Goal: Navigation & Orientation: Find specific page/section

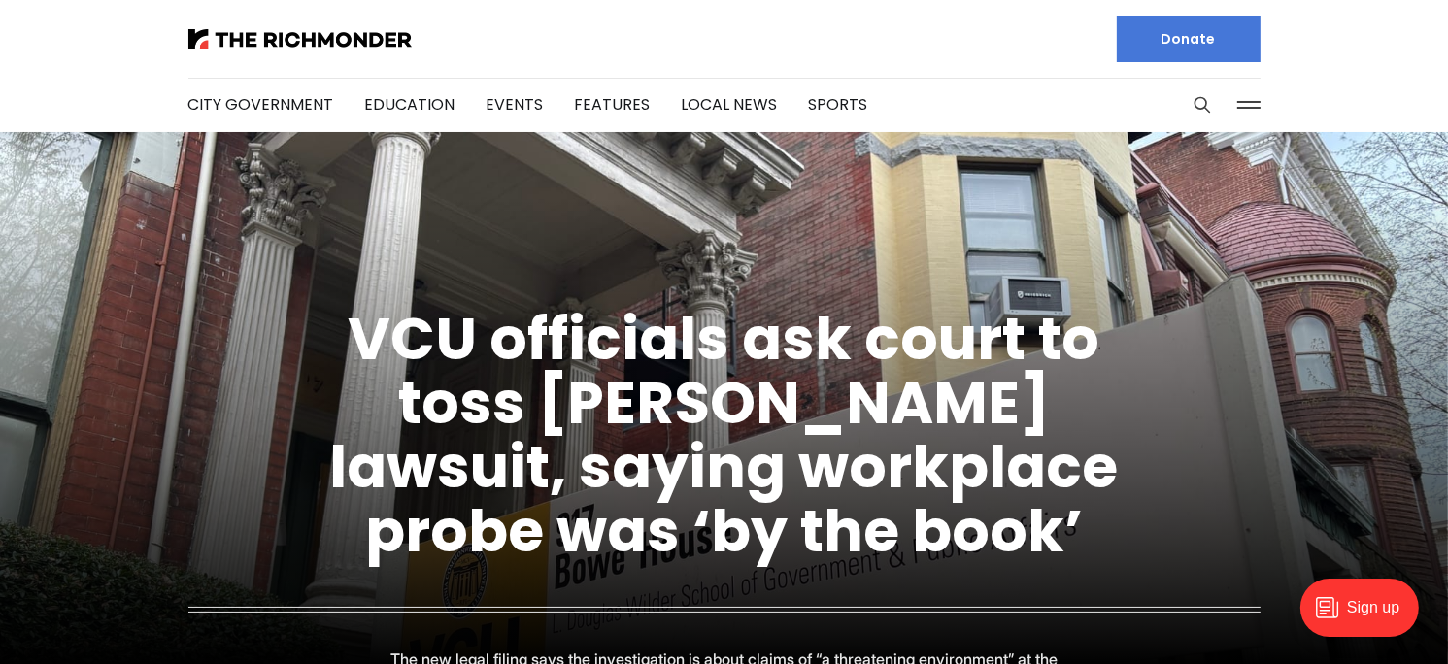
click at [1244, 104] on button at bounding box center [1249, 104] width 29 height 29
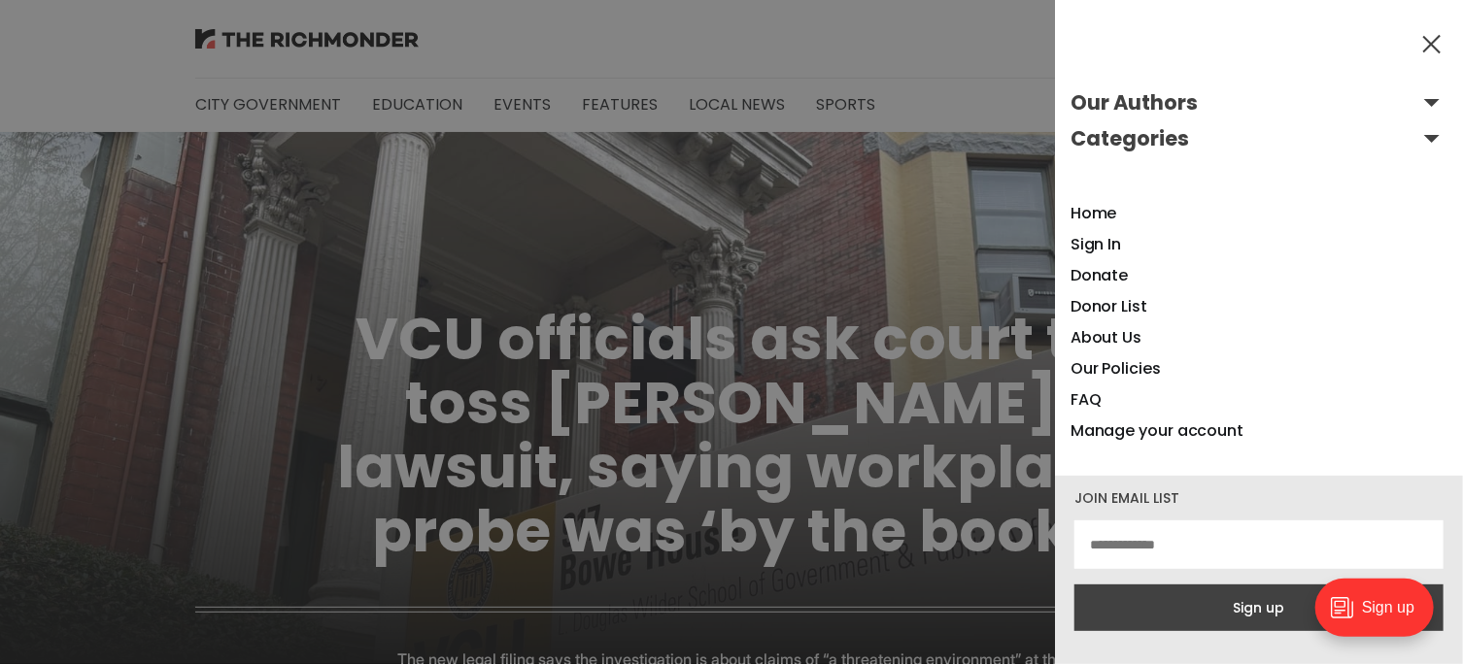
click at [1418, 99] on button "Our Authors" at bounding box center [1258, 102] width 377 height 31
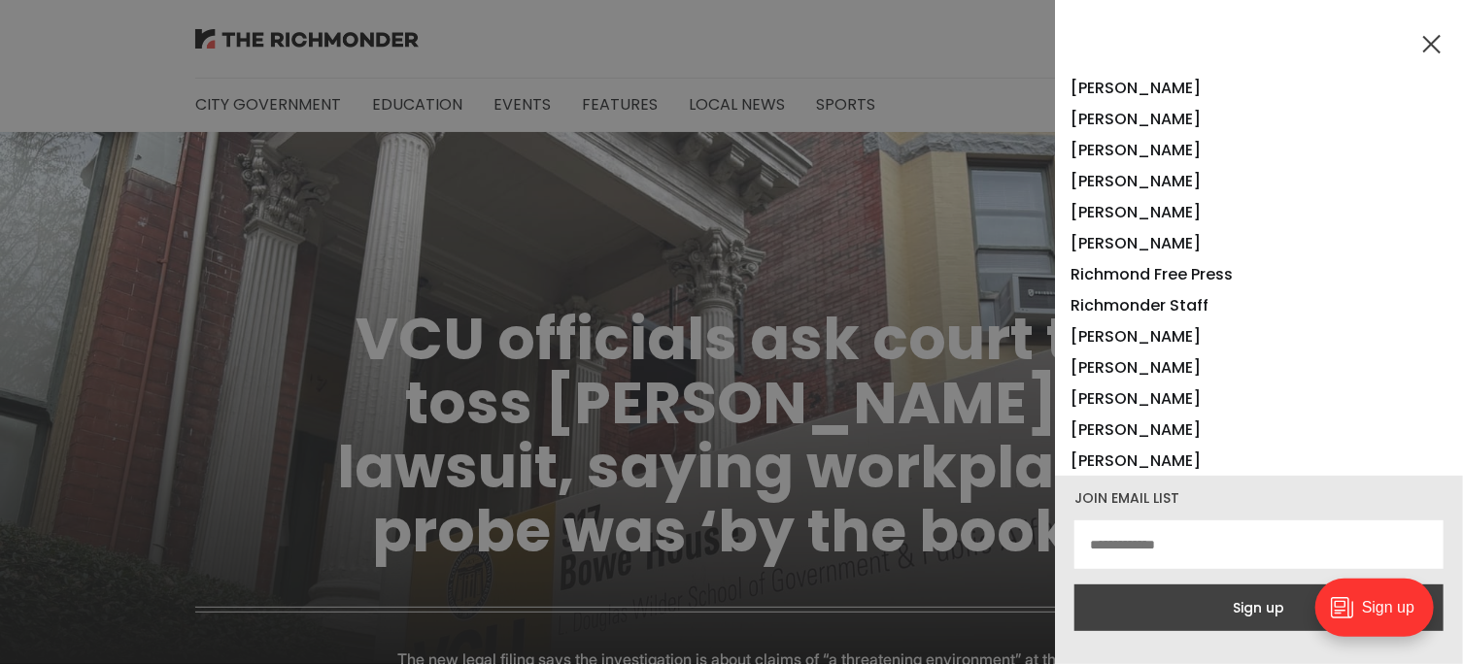
scroll to position [1554, 0]
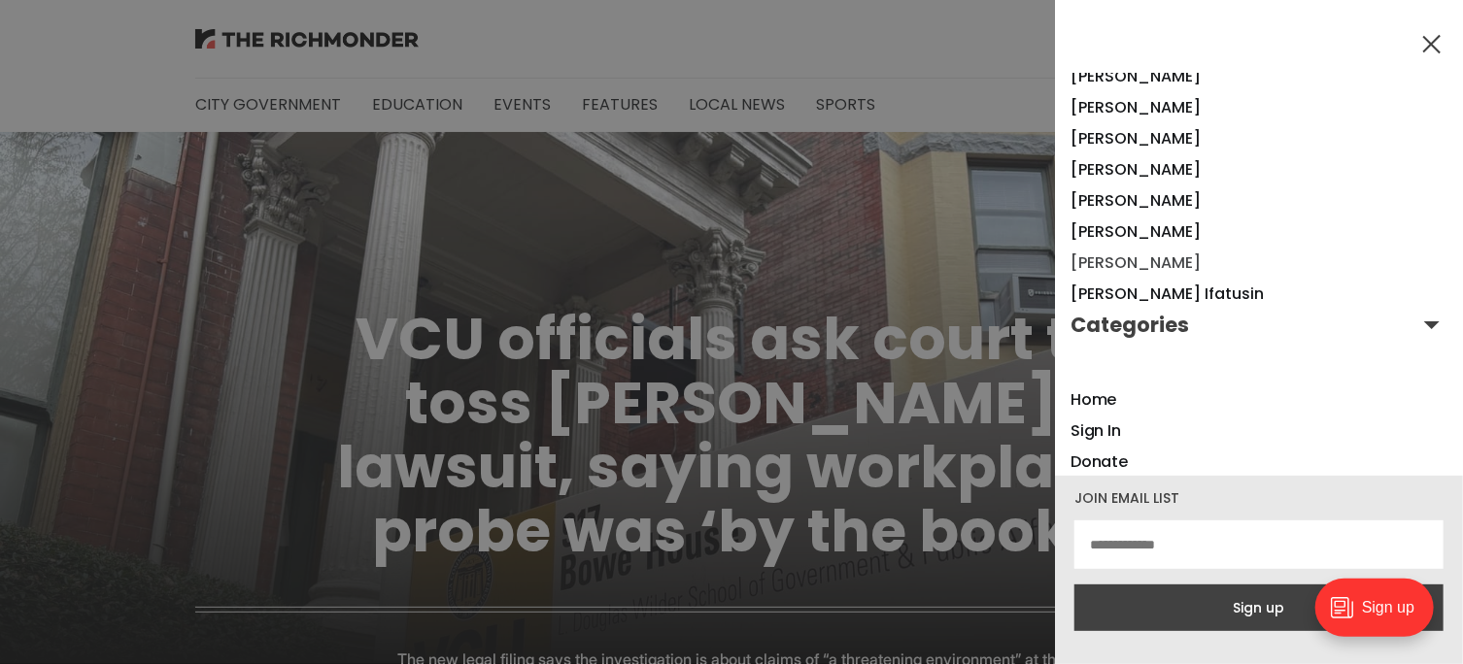
click at [1132, 259] on link "[PERSON_NAME]" at bounding box center [1135, 263] width 130 height 22
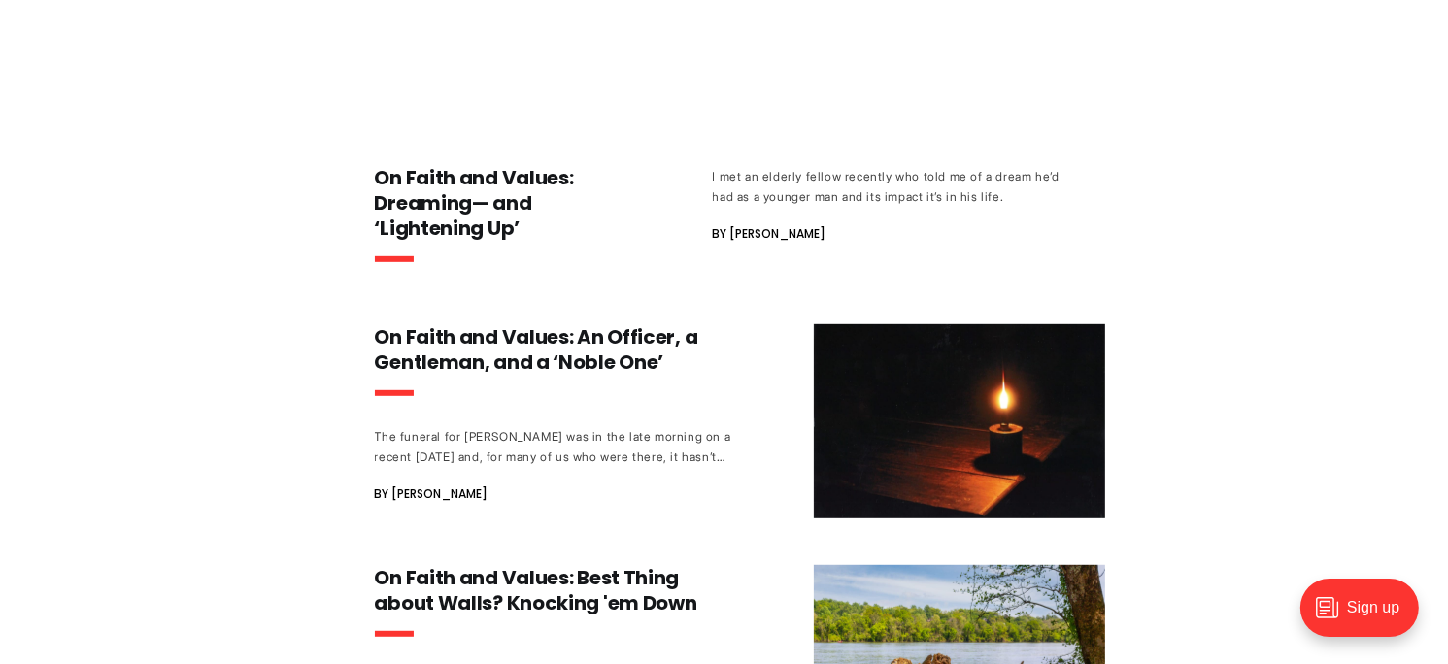
scroll to position [971, 0]
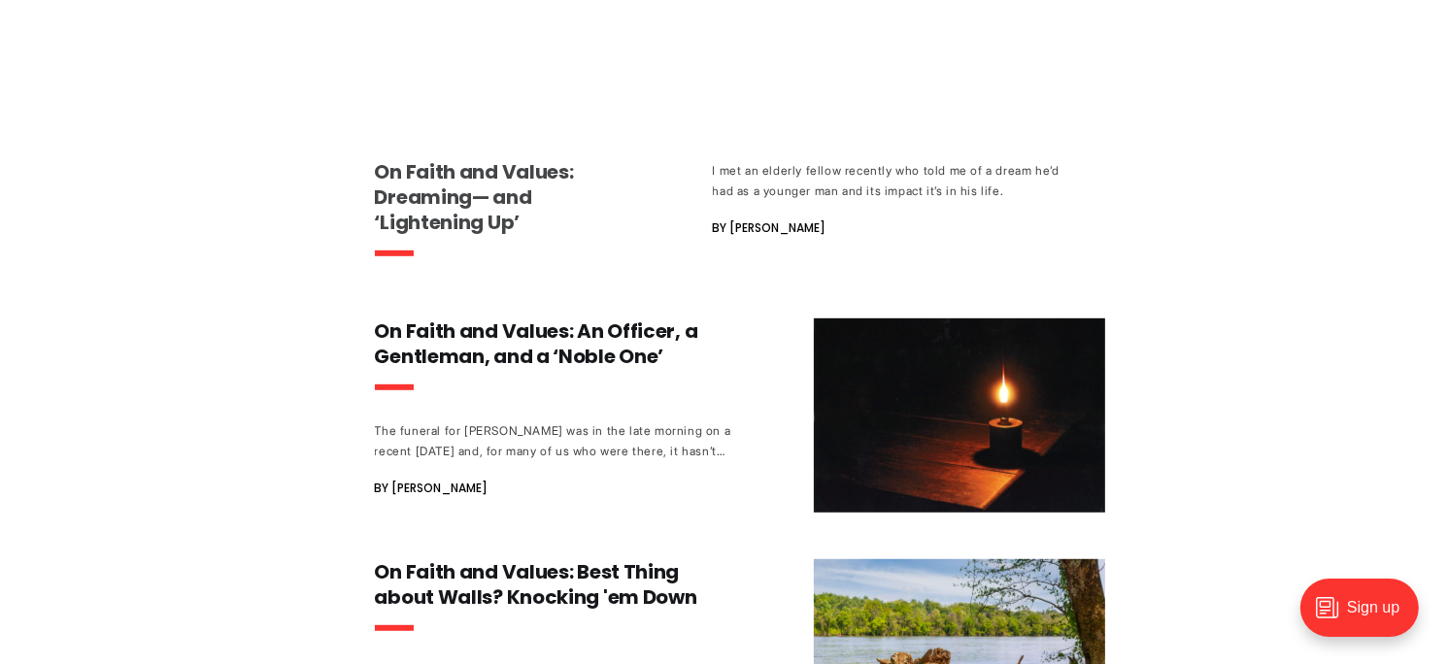
click at [440, 192] on h3 "On Faith and Values: Dreaming— and ‘Lightening Up’" at bounding box center [505, 197] width 260 height 76
